Goal: Task Accomplishment & Management: Manage account settings

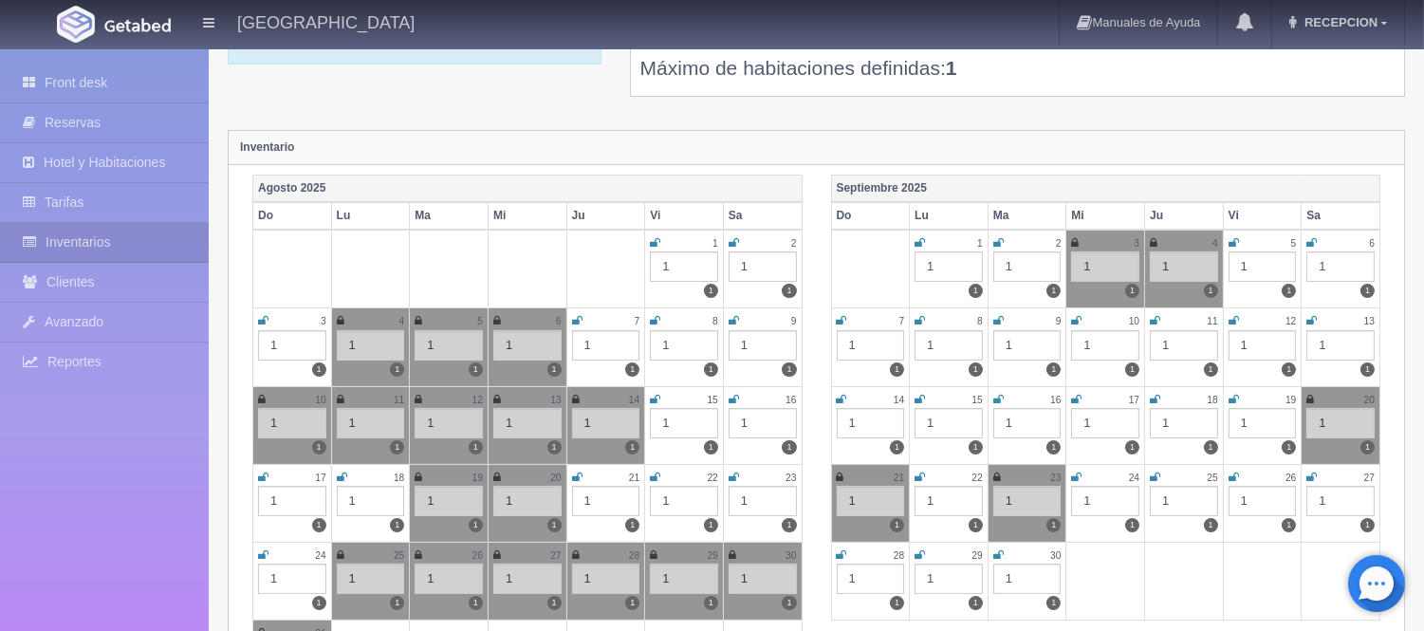
scroll to position [105, 0]
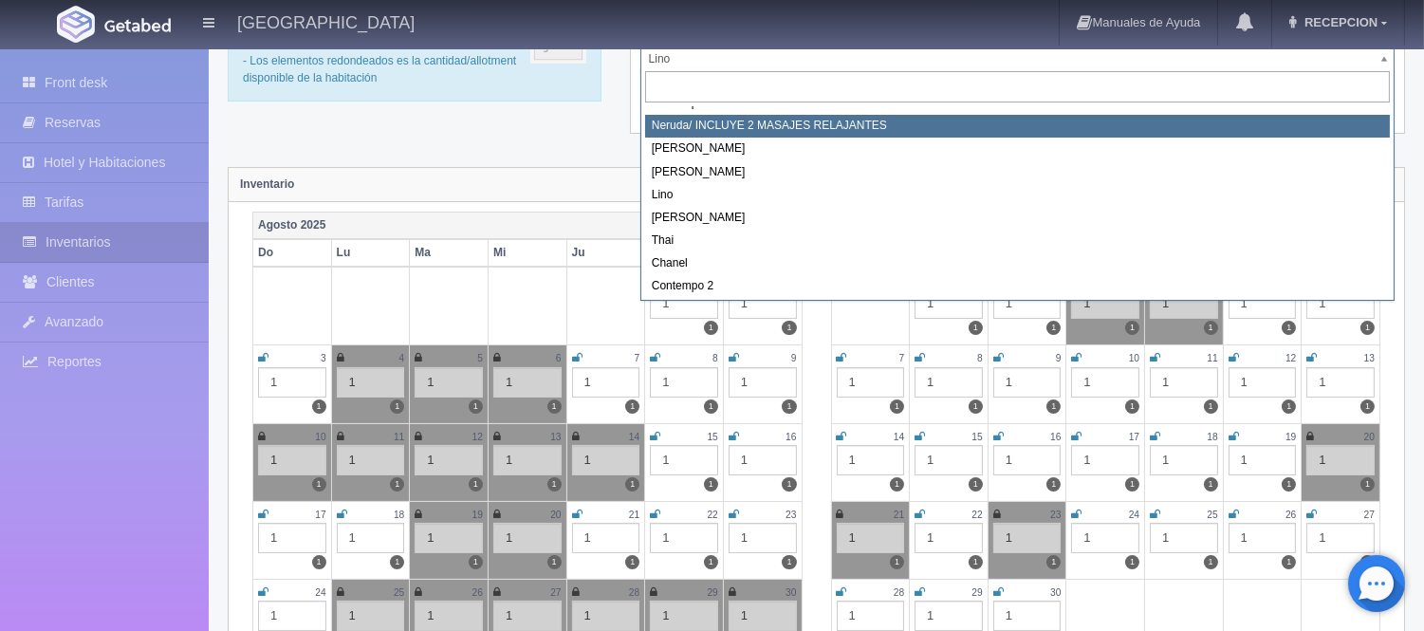
scroll to position [107, 0]
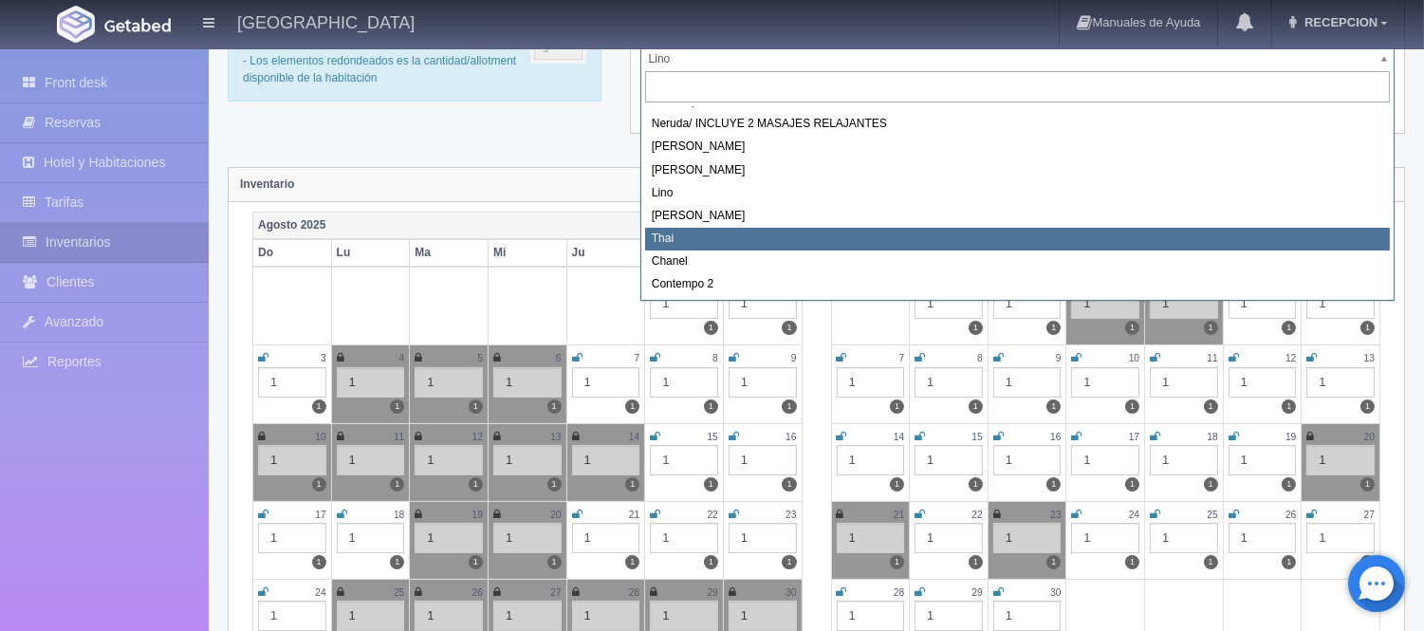
select select "727"
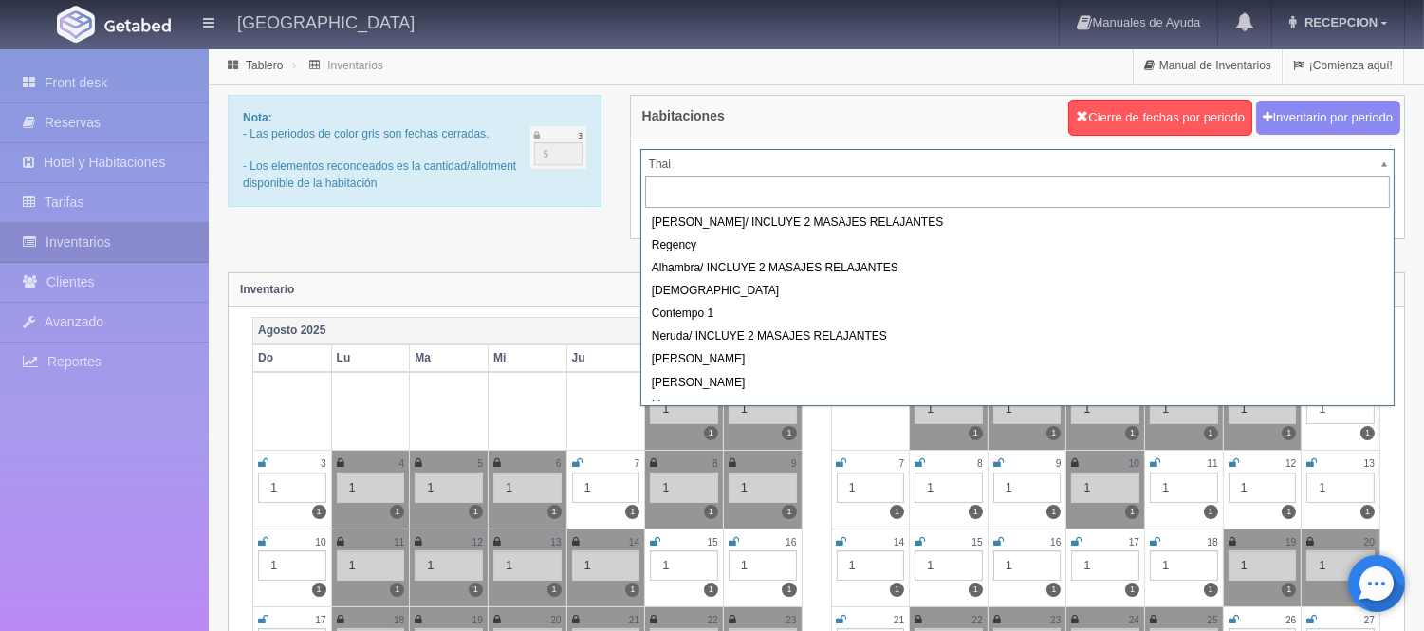
drag, startPoint x: 709, startPoint y: 163, endPoint x: 721, endPoint y: 168, distance: 13.2
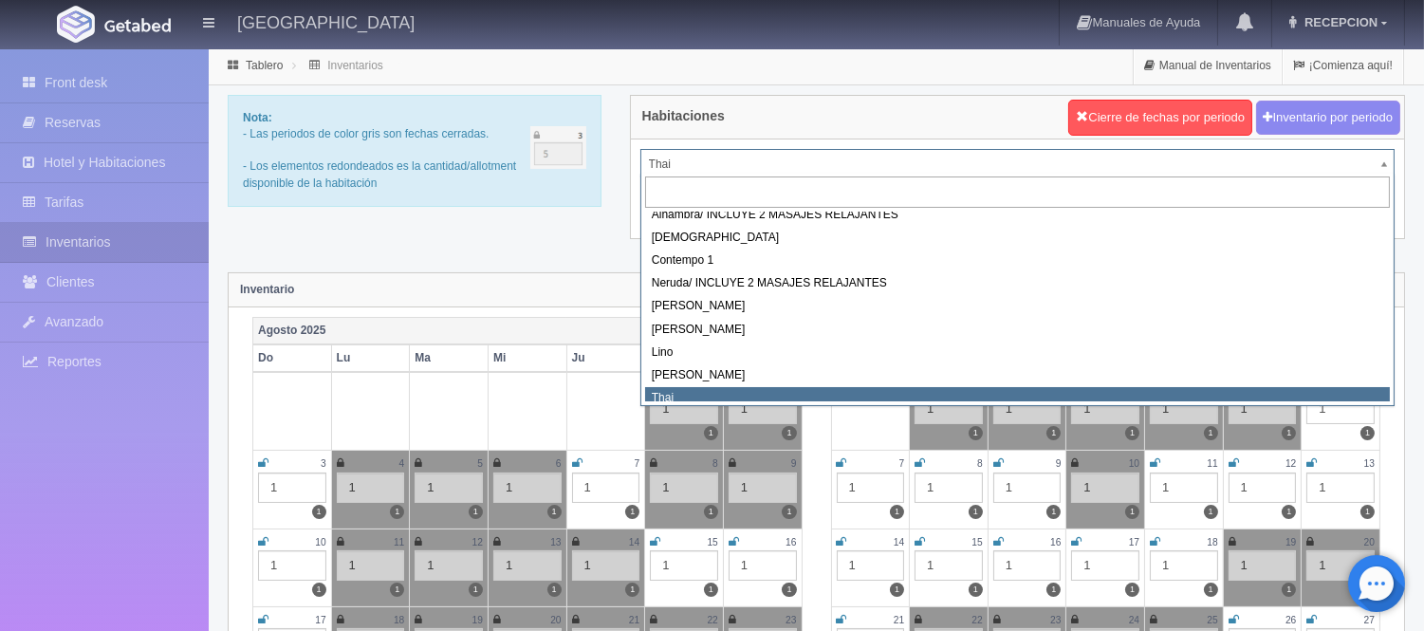
scroll to position [45, 0]
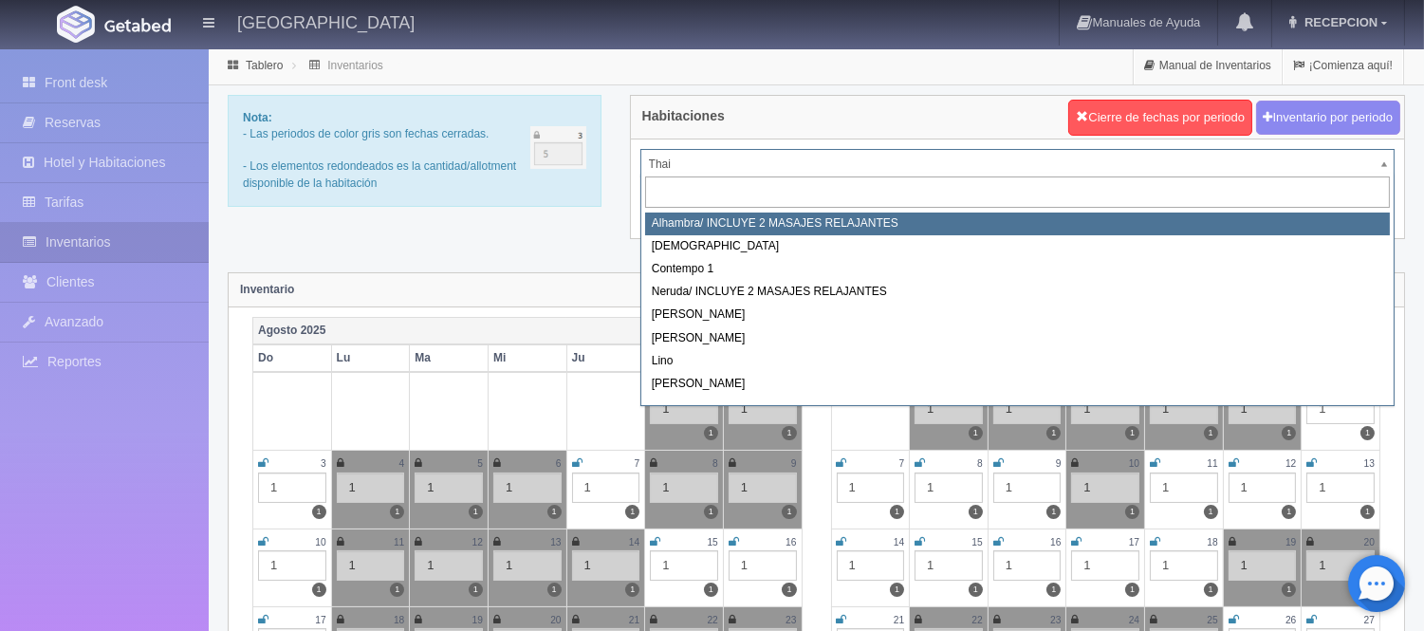
select select "719"
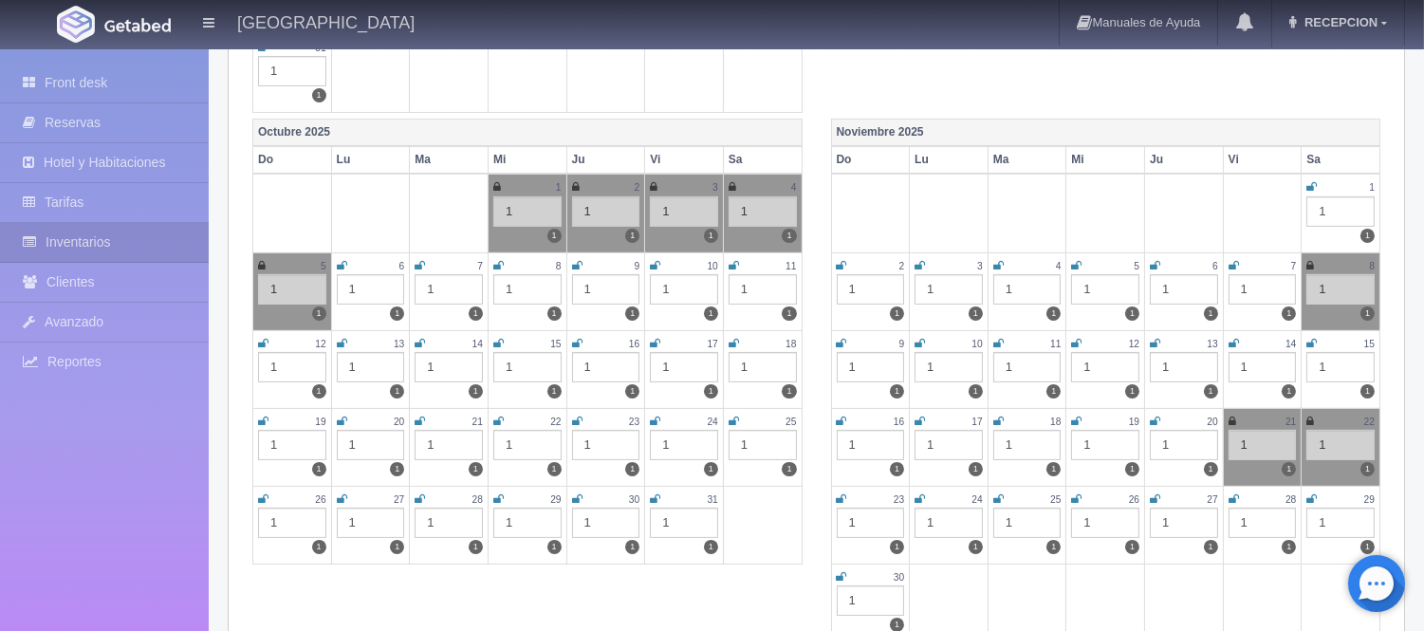
scroll to position [843, 0]
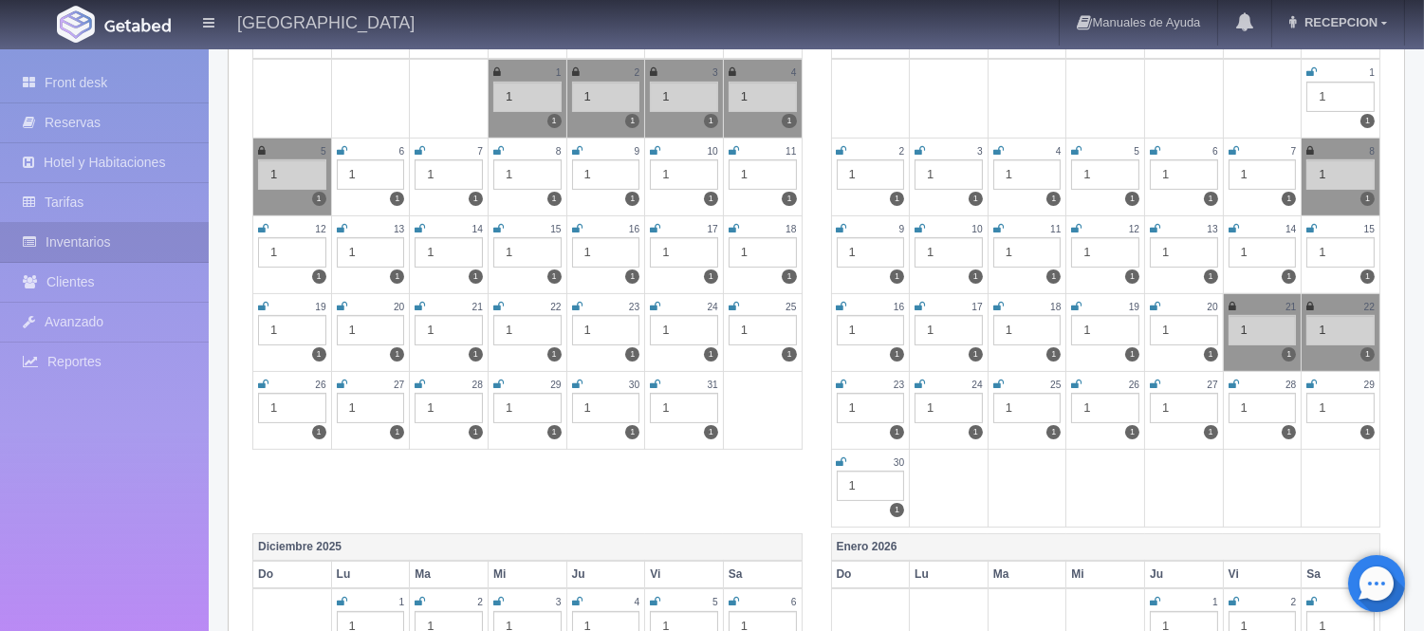
click at [1310, 229] on icon at bounding box center [1312, 228] width 10 height 11
click at [844, 301] on icon at bounding box center [842, 306] width 10 height 11
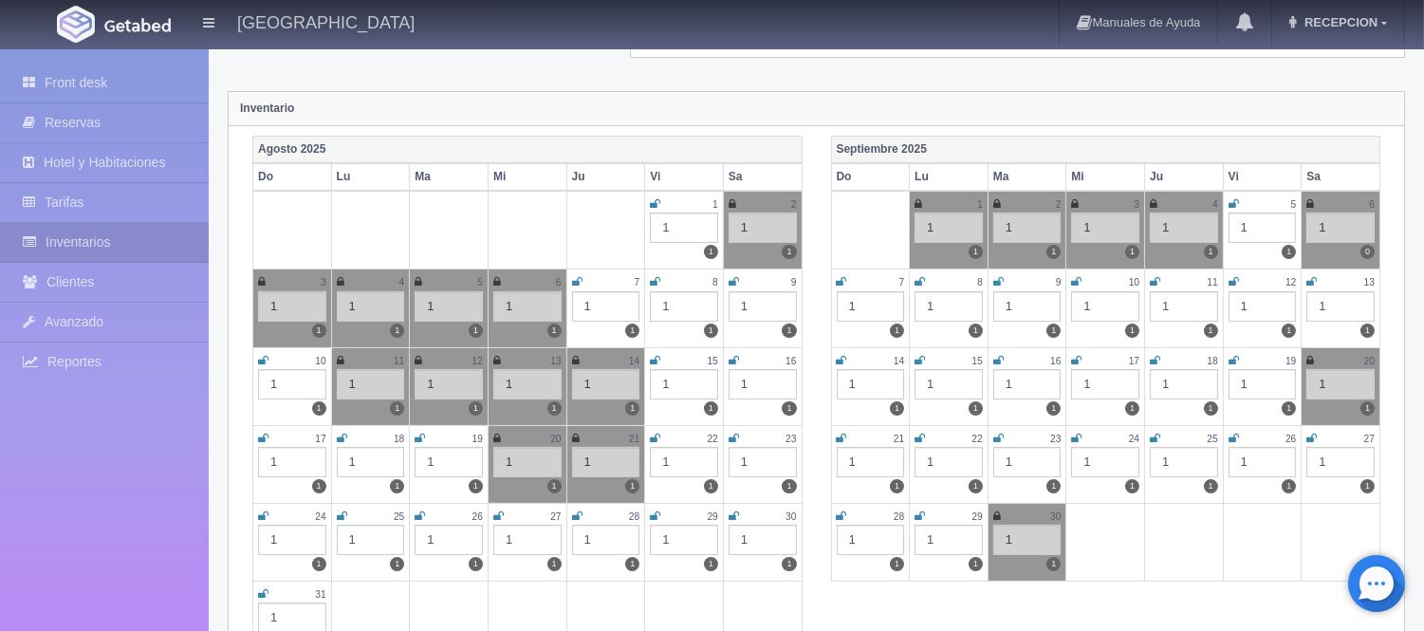
scroll to position [0, 0]
